Goal: Task Accomplishment & Management: Complete application form

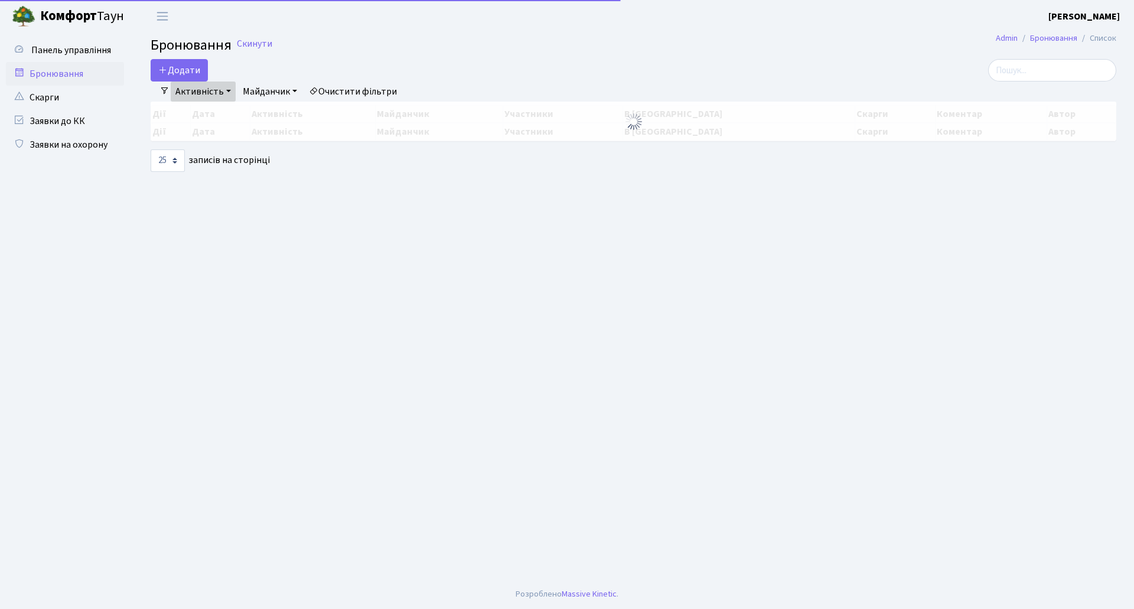
select select "25"
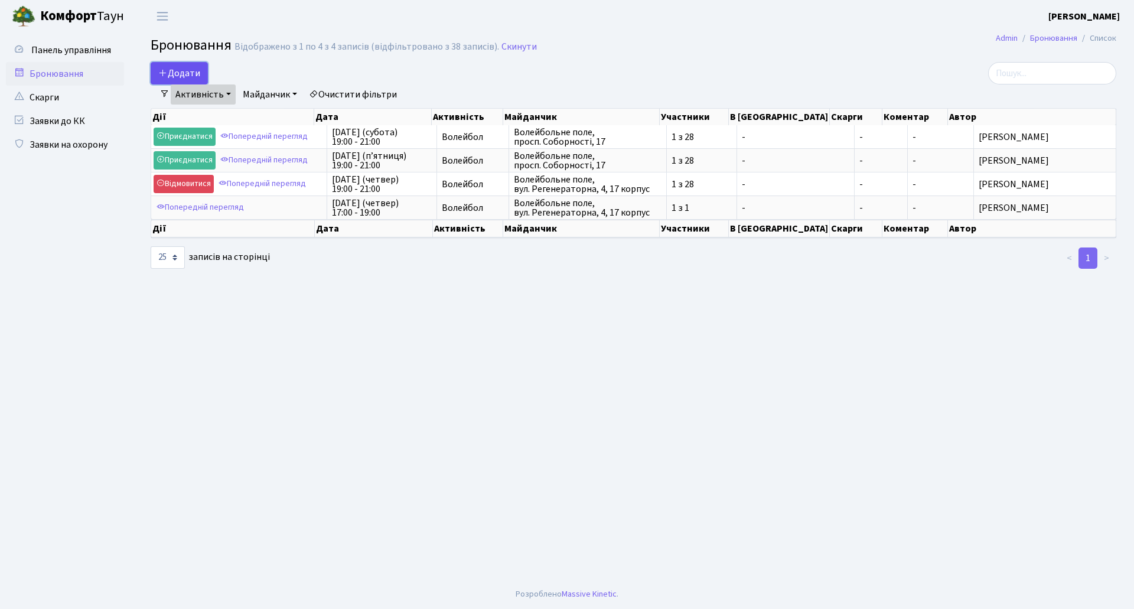
click at [180, 74] on button "Додати" at bounding box center [179, 73] width 57 height 22
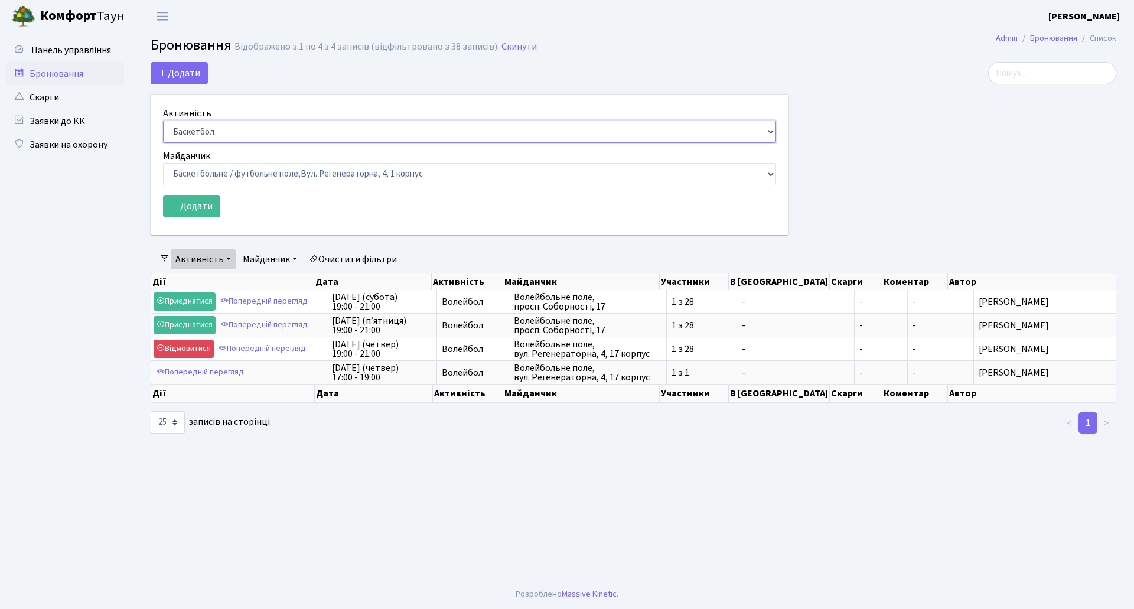
click at [217, 134] on select "Баскетбол Волейбол Йога Катання на роликах Настільний теніс Теніс Футбол Фітнес" at bounding box center [469, 131] width 613 height 22
select select "4"
click at [163, 120] on select "Баскетбол Волейбол Йога Катання на роликах Настільний теніс Теніс Футбол Фітнес" at bounding box center [469, 131] width 613 height 22
click at [210, 168] on select "Баскетбольне / футбольне поле, Вул. Регенераторна, 4, 1 корпус Баскетбольне пол…" at bounding box center [469, 174] width 613 height 22
select select "5"
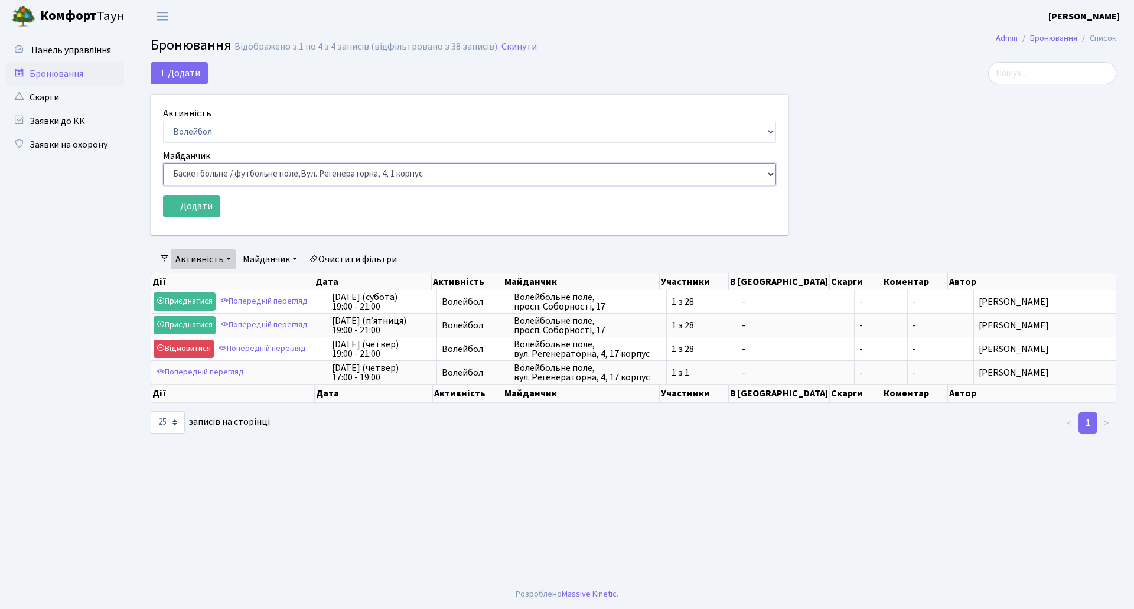
click at [163, 163] on select "Баскетбольне / футбольне поле, Вул. Регенераторна, 4, 1 корпус Баскетбольне пол…" at bounding box center [469, 174] width 613 height 22
click at [190, 207] on button "Додати" at bounding box center [191, 206] width 57 height 22
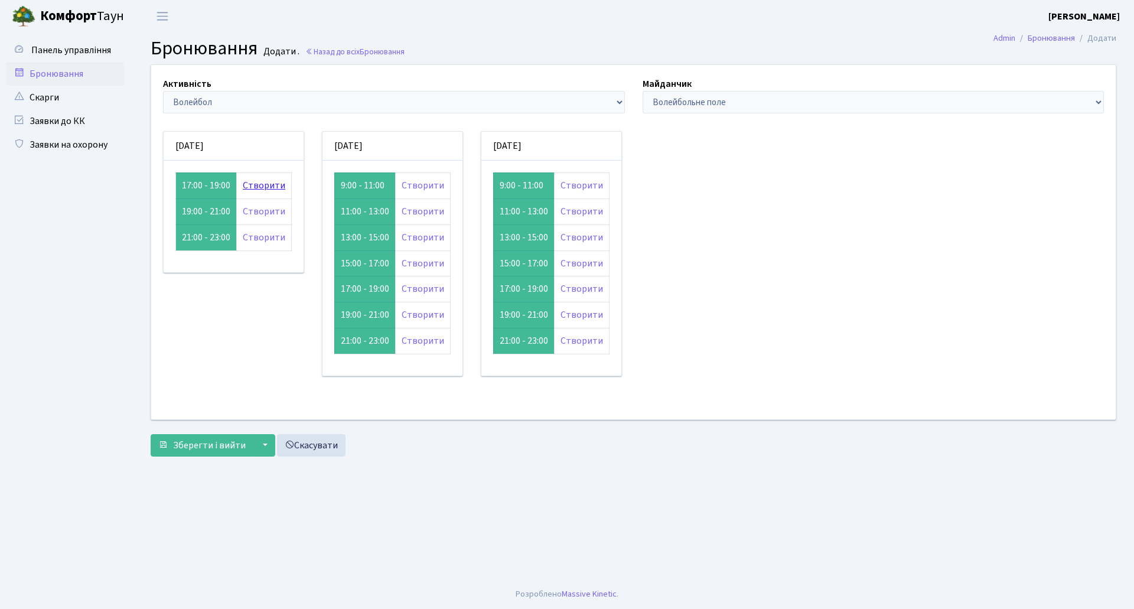
click at [263, 184] on link "Створити" at bounding box center [264, 185] width 43 height 13
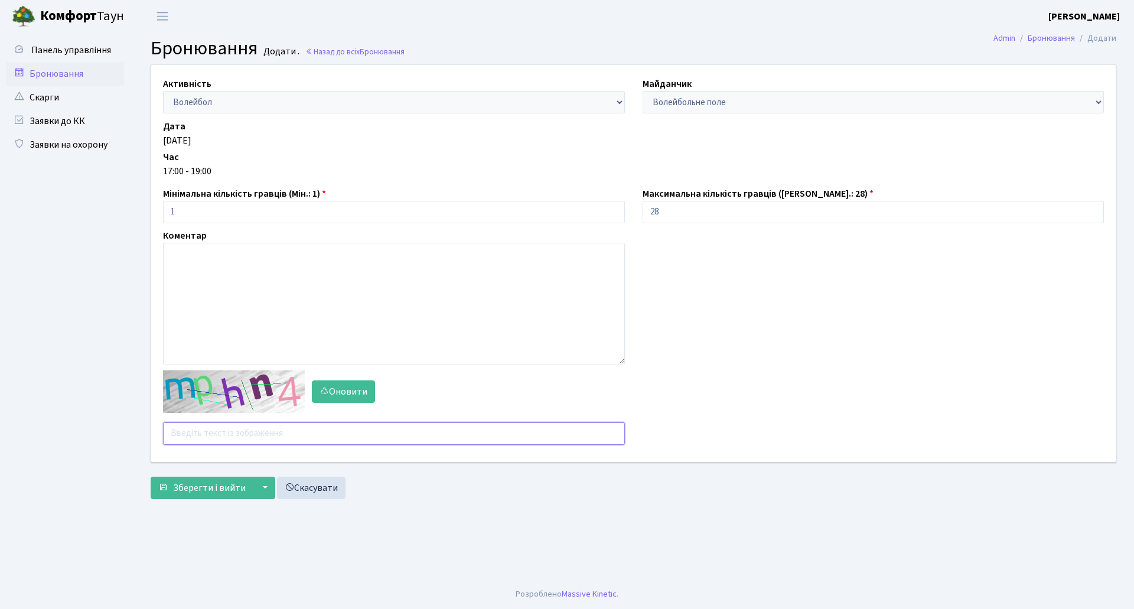
click at [246, 431] on input "text" at bounding box center [394, 433] width 462 height 22
type input "y6g7n"
click at [151, 477] on button "Зберегти і вийти" at bounding box center [202, 488] width 103 height 22
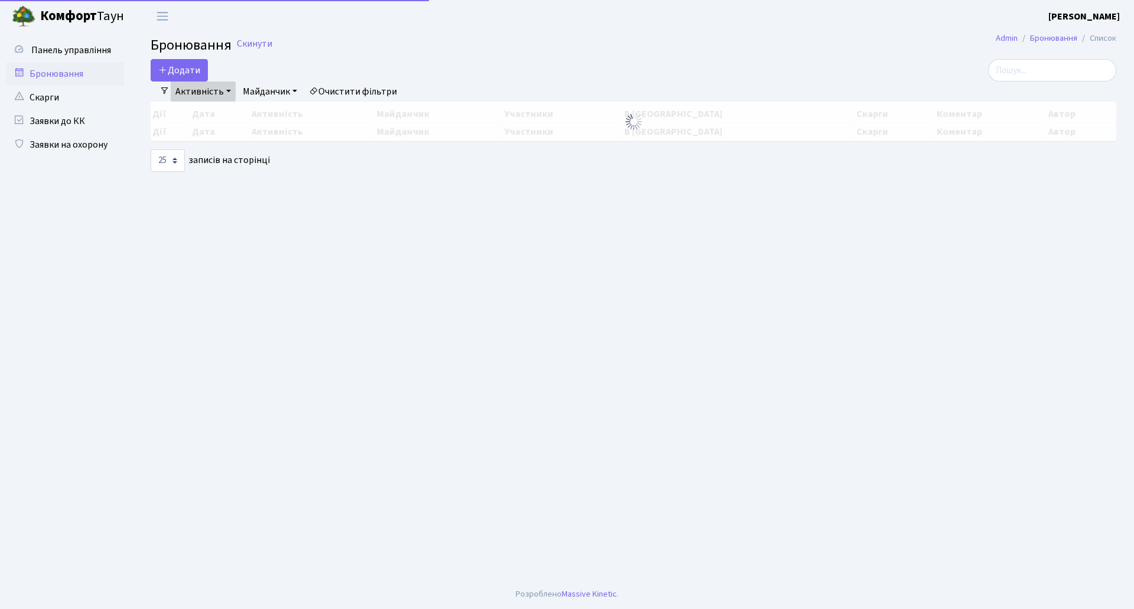
select select "25"
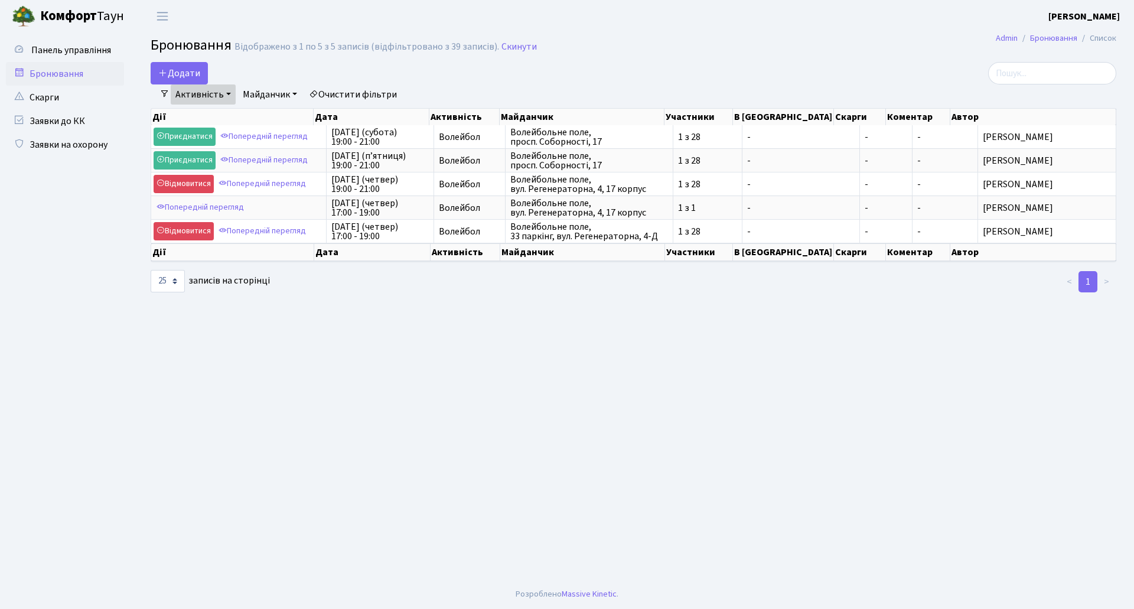
click at [639, 494] on main "Admin Бронювання Список Бронювання Відображено з 1 по 5 з 5 записів (відфільтро…" at bounding box center [633, 305] width 1001 height 547
click at [593, 370] on main "Admin Бронювання Список Бронювання Відображено з 1 по 5 з 5 записів (відфільтро…" at bounding box center [633, 305] width 1001 height 547
